Goal: Task Accomplishment & Management: Manage account settings

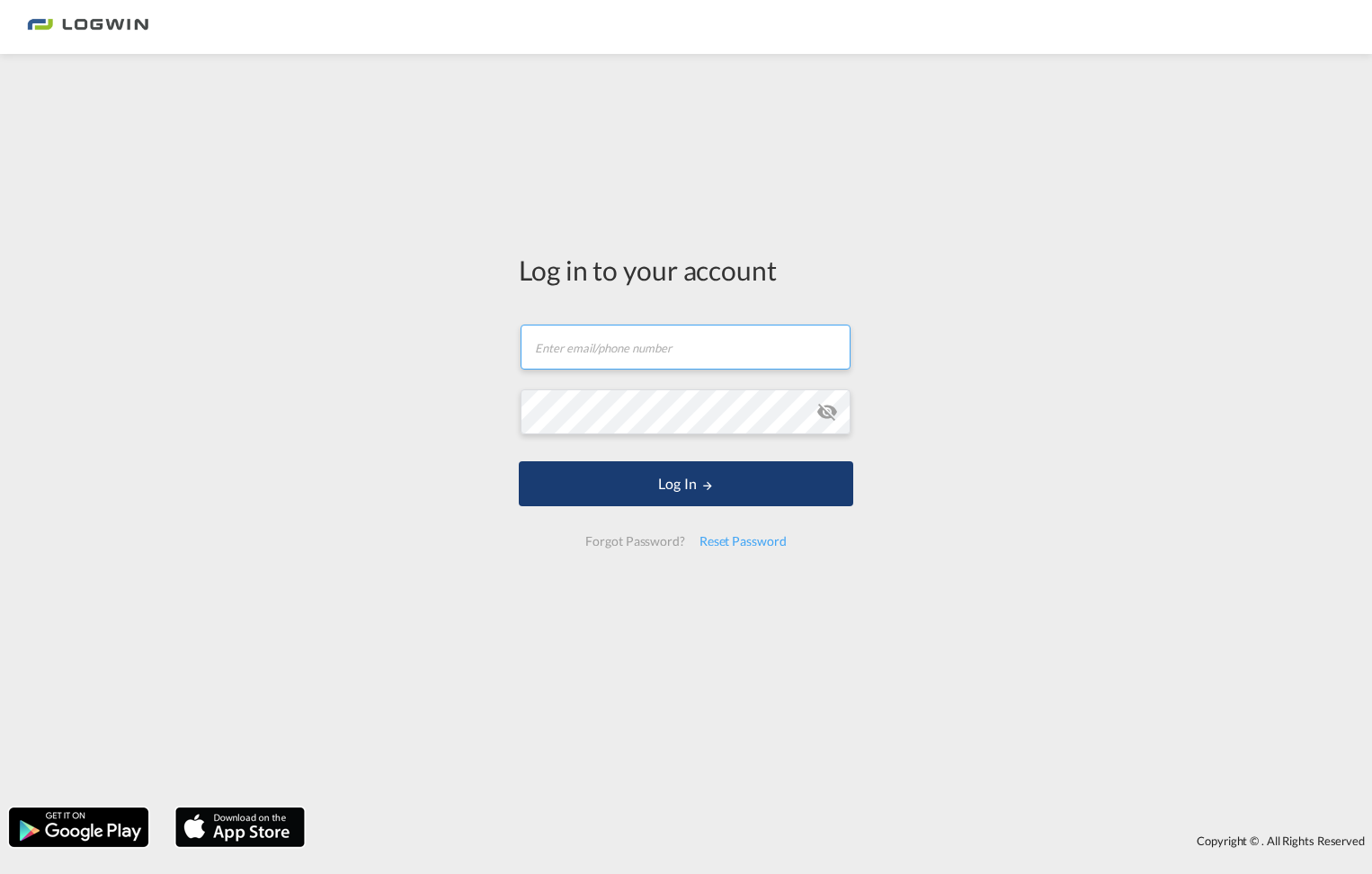
type input "[PERSON_NAME][EMAIL_ADDRESS][PERSON_NAME][DOMAIN_NAME]"
click at [694, 484] on button "Log In" at bounding box center [686, 483] width 335 height 45
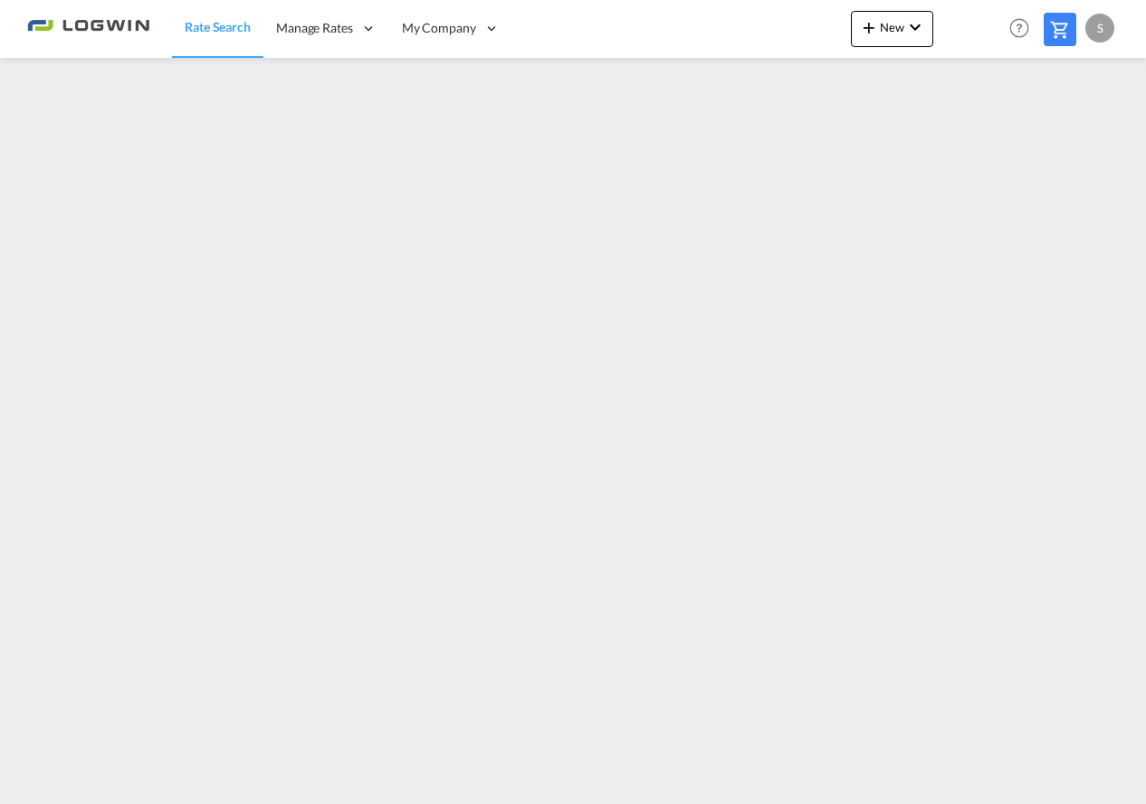
click at [1102, 31] on div "S" at bounding box center [1099, 28] width 29 height 29
click at [1066, 141] on button "Logout" at bounding box center [1079, 138] width 118 height 36
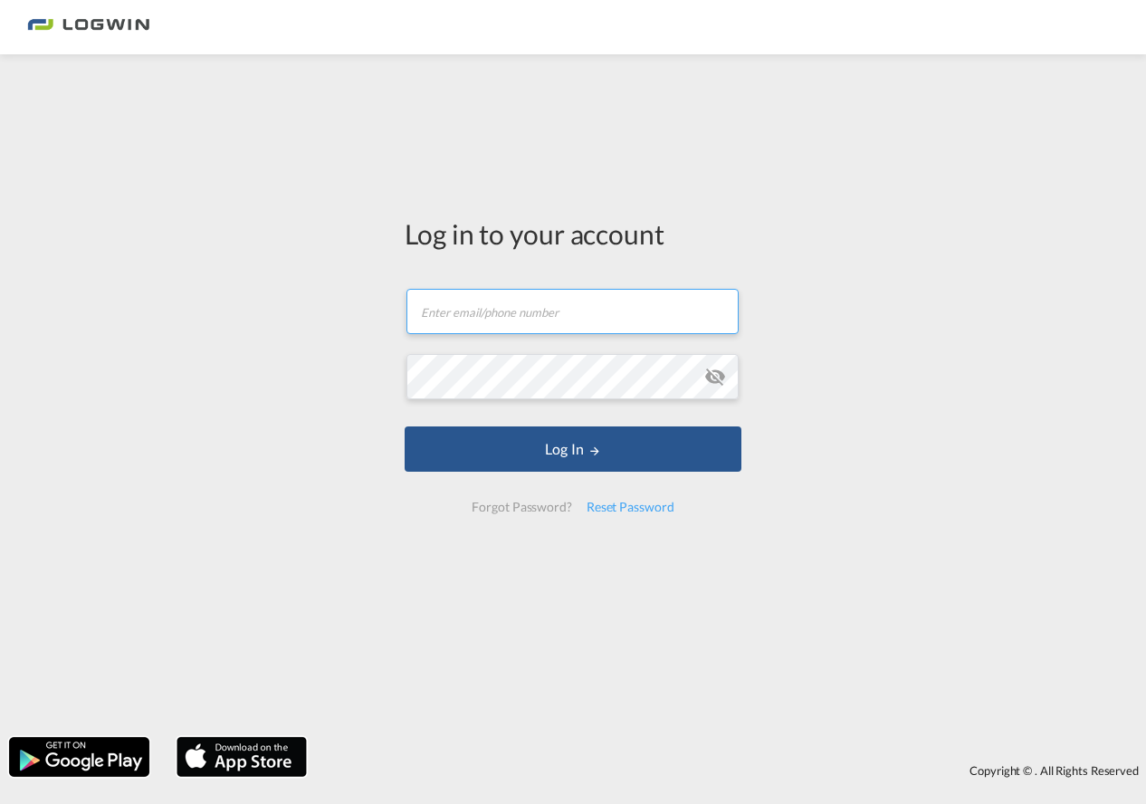
type input "[PERSON_NAME][EMAIL_ADDRESS][PERSON_NAME][DOMAIN_NAME]"
click at [710, 380] on md-icon "icon-eye-off" at bounding box center [715, 377] width 22 height 22
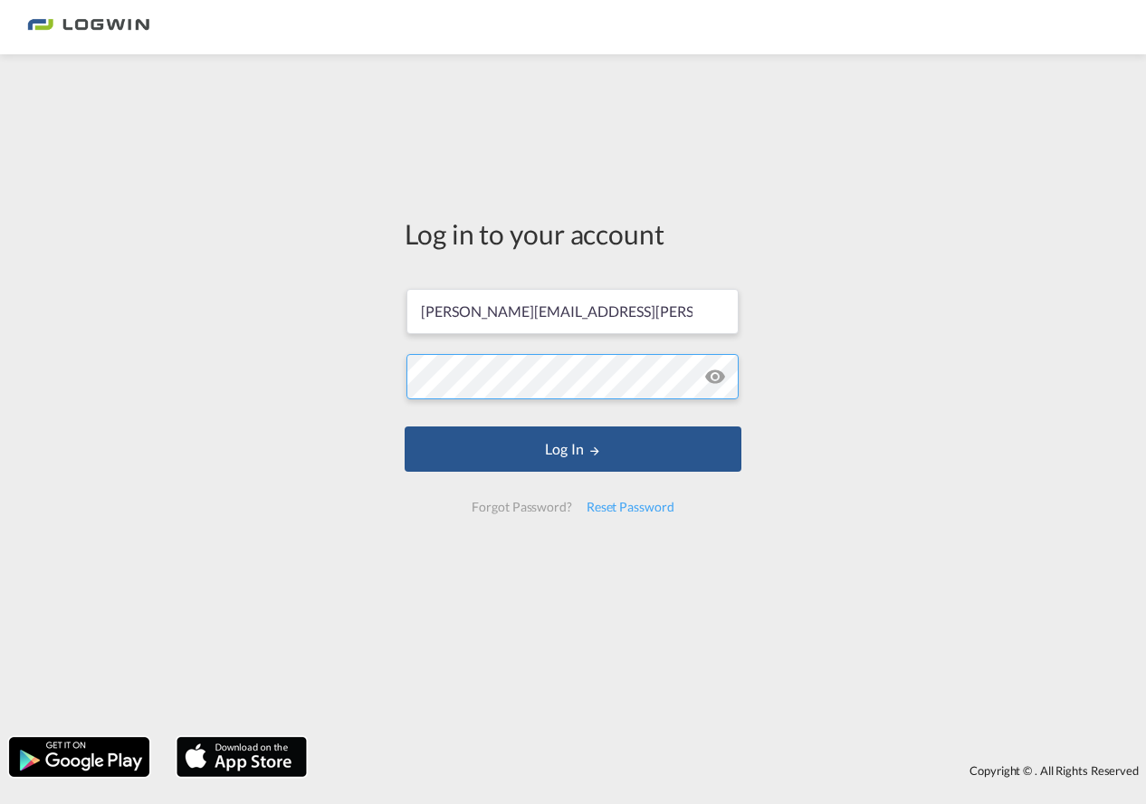
click at [363, 377] on div "Log in to your account [PERSON_NAME][EMAIL_ADDRESS][PERSON_NAME][DOMAIN_NAME] L…" at bounding box center [573, 395] width 1146 height 664
